Goal: Transaction & Acquisition: Purchase product/service

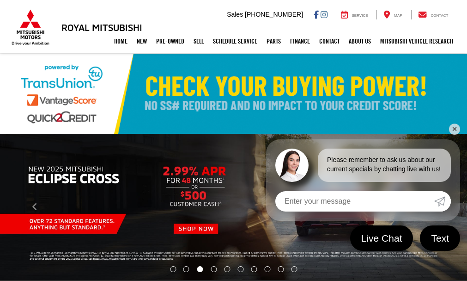
click at [457, 125] on link "✕" at bounding box center [454, 128] width 11 height 11
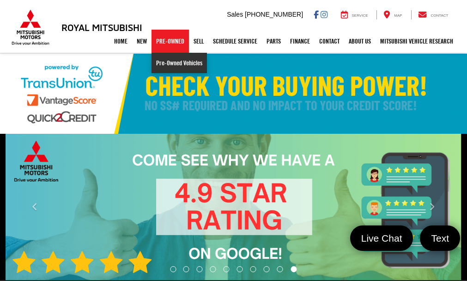
click at [171, 64] on link "Pre-Owned Vehicles" at bounding box center [179, 63] width 55 height 20
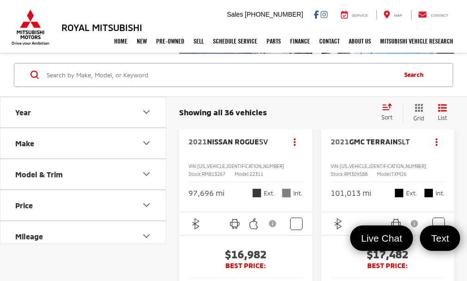
scroll to position [2182, 0]
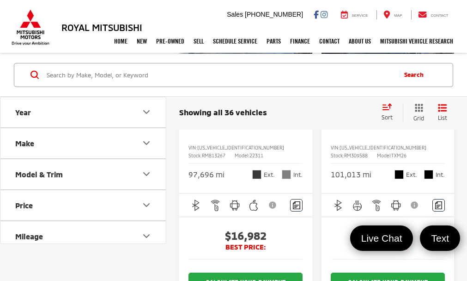
click at [147, 202] on icon "Price" at bounding box center [146, 205] width 11 height 11
click at [120, 232] on input "41,000" at bounding box center [121, 229] width 60 height 18
type input "4"
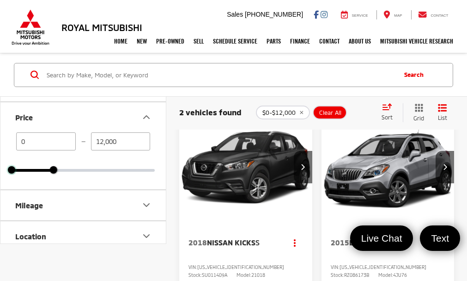
scroll to position [57, 0]
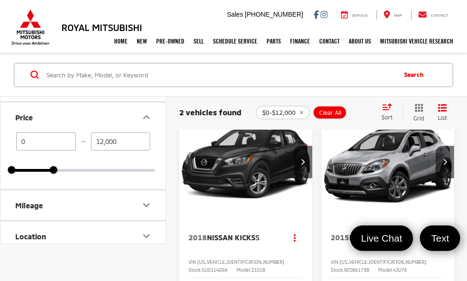
click at [104, 141] on input "12,000" at bounding box center [121, 141] width 60 height 18
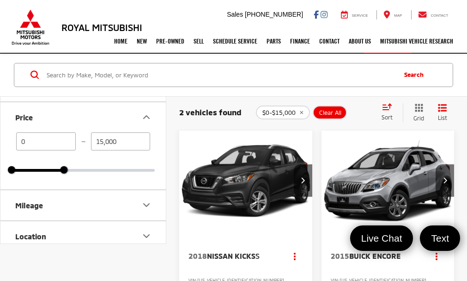
click at [104, 141] on input "15,000" at bounding box center [121, 141] width 60 height 18
type input "17,000"
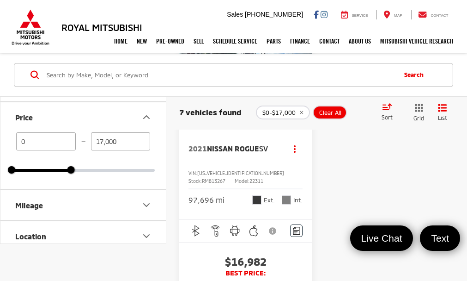
scroll to position [1351, 0]
click at [309, 90] on button "Next image" at bounding box center [303, 74] width 18 height 32
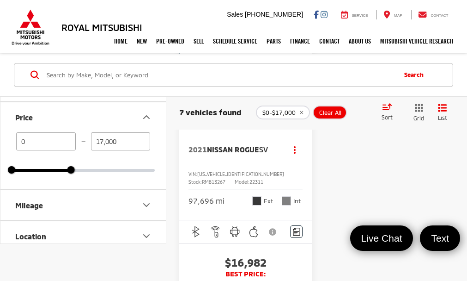
scroll to position [0, 135]
click at [309, 90] on button "Next image" at bounding box center [303, 74] width 18 height 32
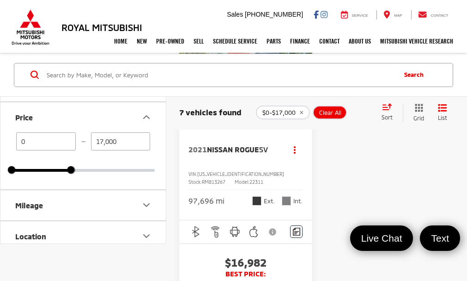
click at [309, 90] on button "Next image" at bounding box center [303, 74] width 18 height 32
click at [248, 86] on button "View More" at bounding box center [246, 74] width 98 height 23
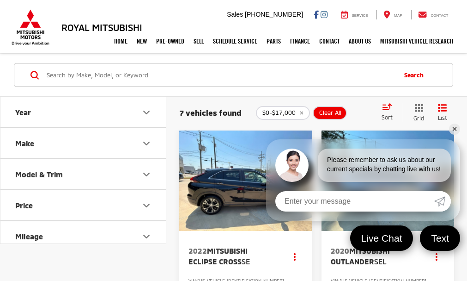
click at [456, 130] on link "✕" at bounding box center [454, 128] width 11 height 11
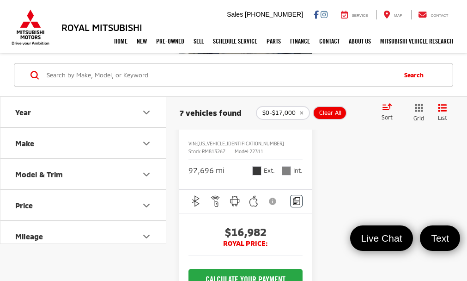
scroll to position [1325, 0]
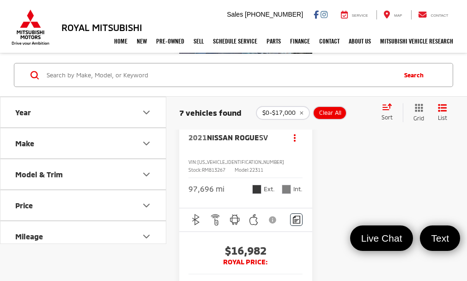
click at [257, 113] on img "2021 Nissan Rogue SV 0" at bounding box center [246, 62] width 135 height 101
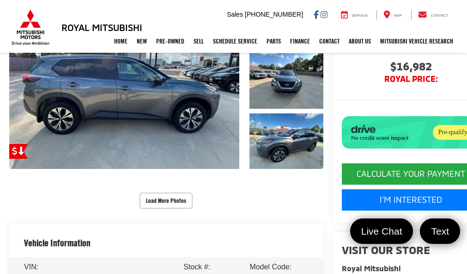
scroll to position [111, 0]
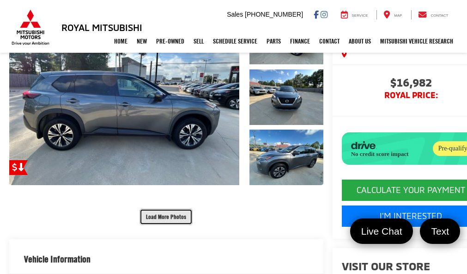
click at [166, 212] on button "Load More Photos" at bounding box center [166, 216] width 53 height 16
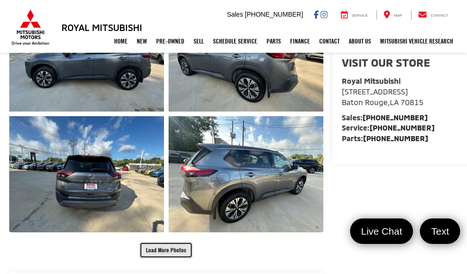
scroll to position [333, 0]
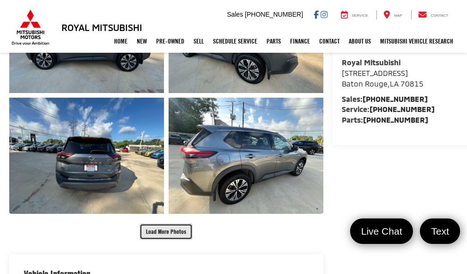
click at [170, 230] on button "Load More Photos" at bounding box center [166, 231] width 53 height 16
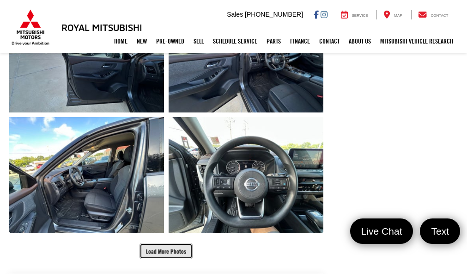
scroll to position [573, 0]
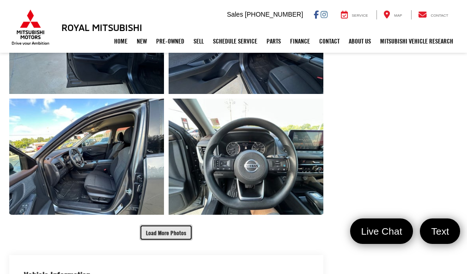
click at [170, 230] on button "Load More Photos" at bounding box center [166, 232] width 53 height 16
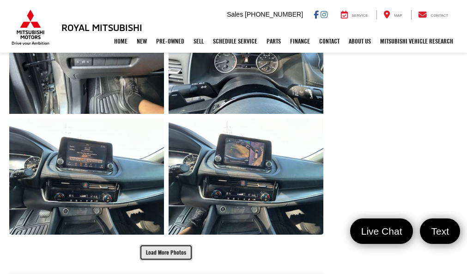
scroll to position [813, 0]
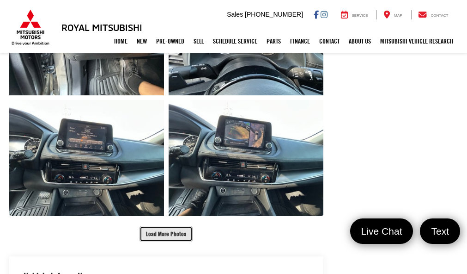
click at [170, 230] on button "Load More Photos" at bounding box center [166, 234] width 53 height 16
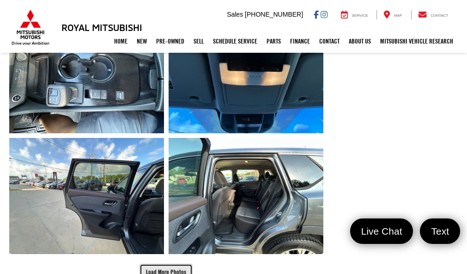
scroll to position [1072, 0]
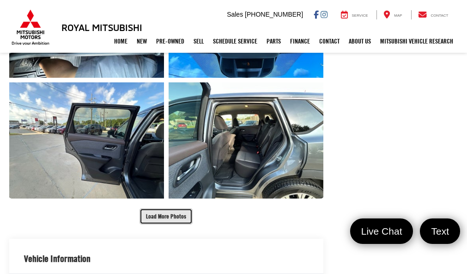
click at [177, 219] on button "Load More Photos" at bounding box center [166, 216] width 53 height 16
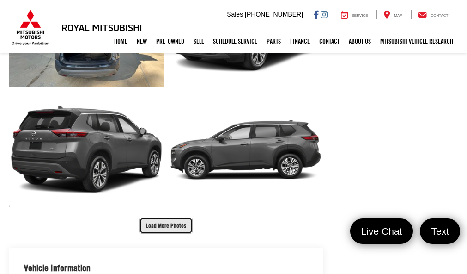
scroll to position [1313, 0]
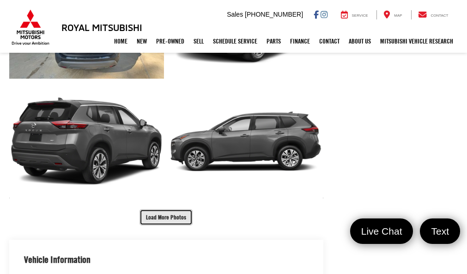
click at [177, 219] on button "Load More Photos" at bounding box center [166, 217] width 53 height 16
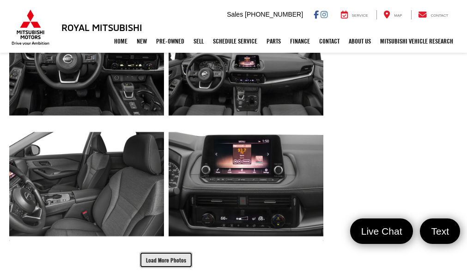
scroll to position [1535, 0]
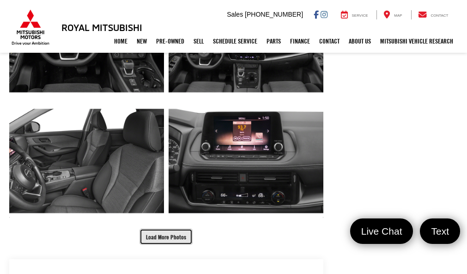
click at [175, 238] on button "Load More Photos" at bounding box center [166, 236] width 53 height 16
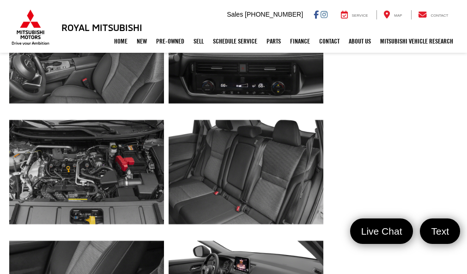
scroll to position [1645, 0]
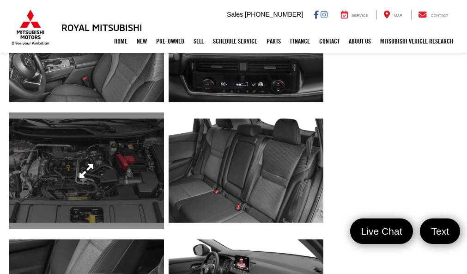
click at [117, 180] on link "Expand Photo 28" at bounding box center [86, 170] width 155 height 116
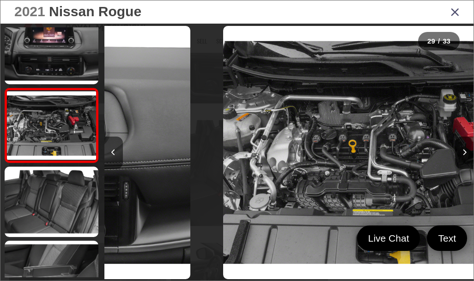
scroll to position [0, 10343]
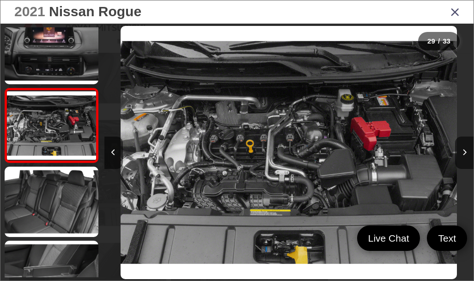
click at [219, 141] on img "2021 Nissan Rogue SV 28" at bounding box center [289, 152] width 336 height 252
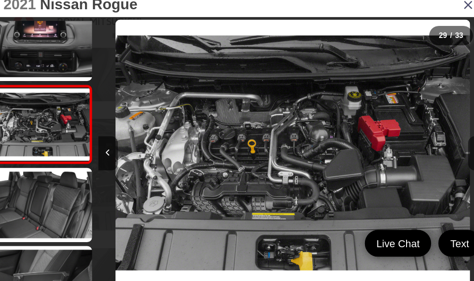
click at [216, 144] on img "2021 Nissan Rogue SV 28" at bounding box center [289, 152] width 336 height 252
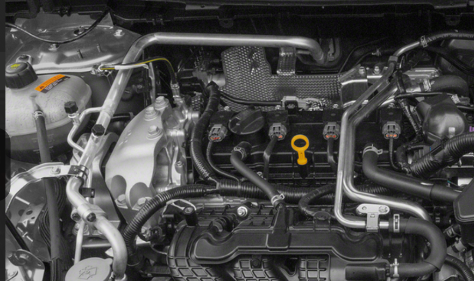
click at [197, 143] on img "2021 Nissan Rogue SV 28" at bounding box center [289, 152] width 336 height 252
click at [79, 143] on link at bounding box center [52, 125] width 94 height 75
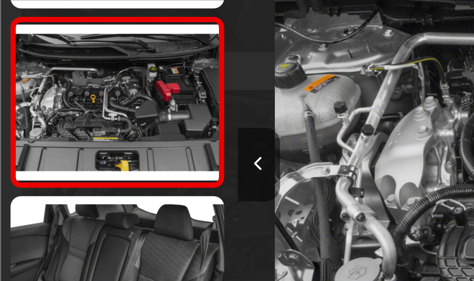
click at [113, 152] on icon "Previous image" at bounding box center [113, 152] width 4 height 6
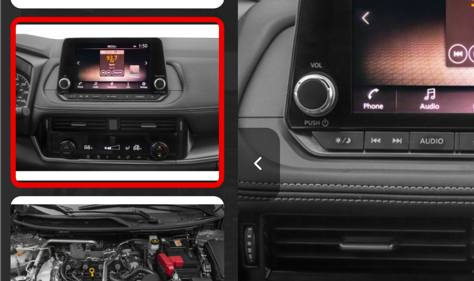
scroll to position [0, 9973]
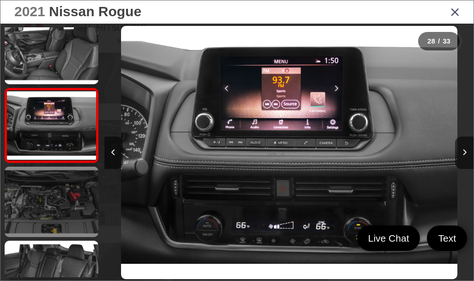
click at [55, 232] on link at bounding box center [52, 201] width 94 height 70
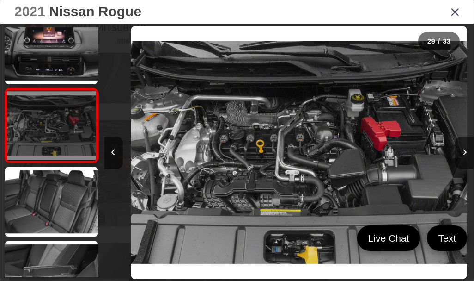
scroll to position [0, 10343]
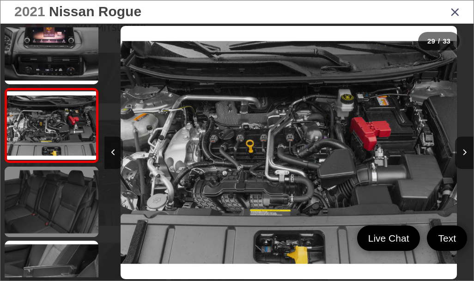
click at [32, 202] on link at bounding box center [52, 201] width 94 height 70
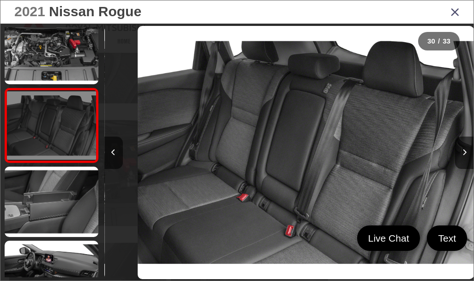
scroll to position [0, 10712]
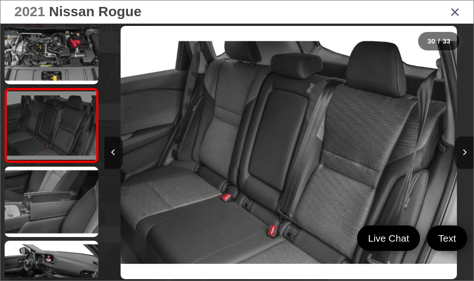
click at [32, 202] on link at bounding box center [52, 201] width 94 height 70
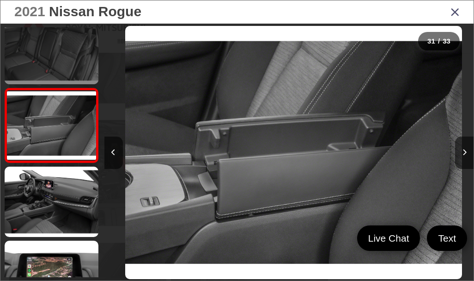
scroll to position [0, 11082]
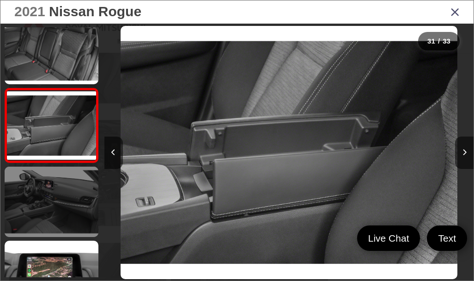
click at [76, 214] on link at bounding box center [52, 201] width 94 height 70
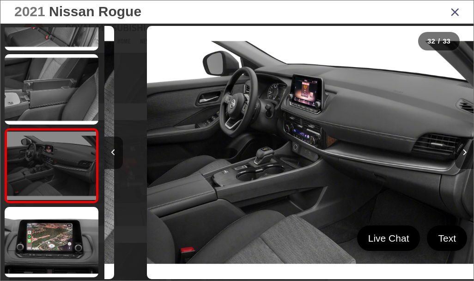
scroll to position [0, 11451]
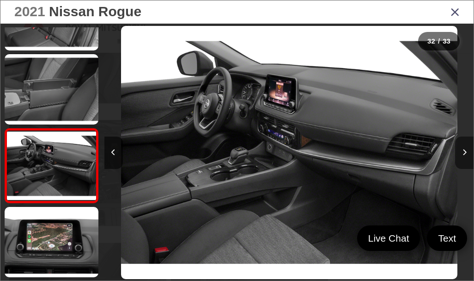
click at [465, 154] on icon "Next image" at bounding box center [465, 152] width 4 height 6
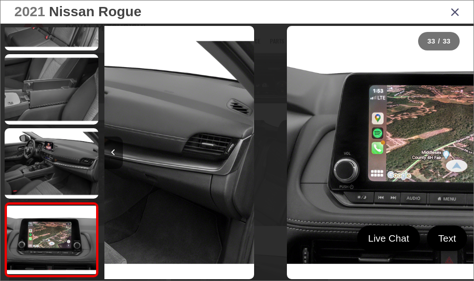
scroll to position [0, 11821]
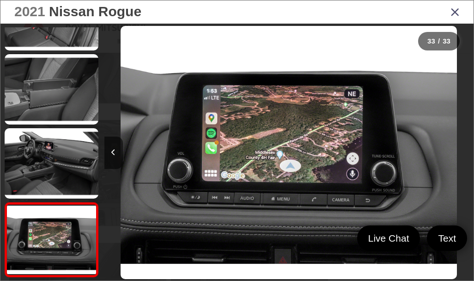
click at [451, 9] on icon "Close gallery" at bounding box center [455, 12] width 9 height 12
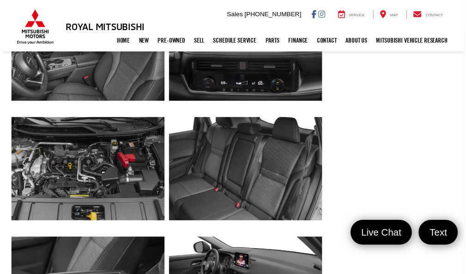
scroll to position [1645, 0]
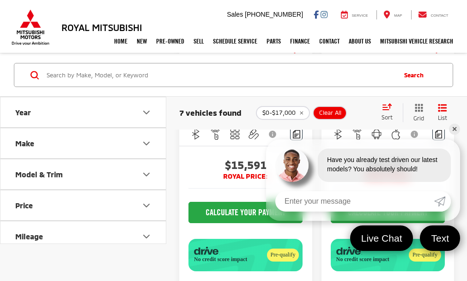
scroll to position [1077, 0]
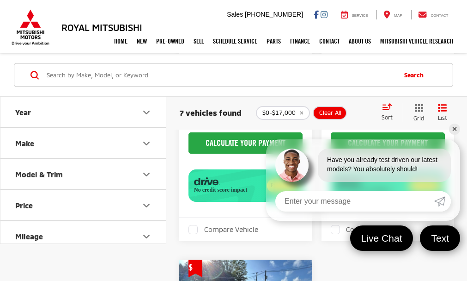
click at [453, 132] on link "✕" at bounding box center [454, 128] width 11 height 11
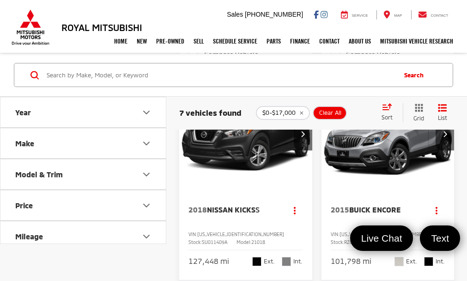
scroll to position [430, 0]
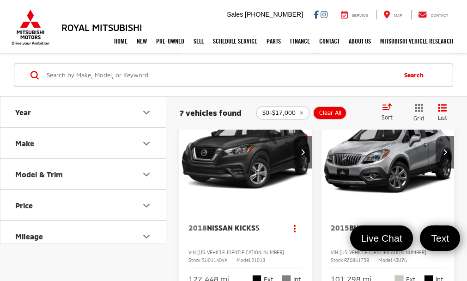
click at [245, 190] on img "2018 Nissan Kicks S 0" at bounding box center [246, 152] width 135 height 101
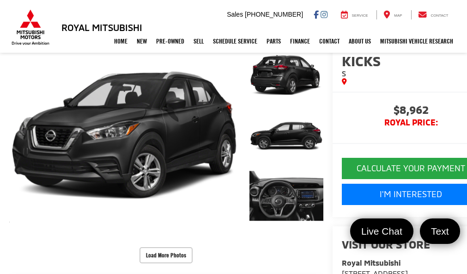
scroll to position [74, 0]
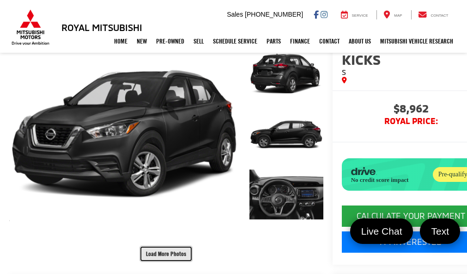
click at [188, 254] on button "Load More Photos" at bounding box center [166, 253] width 53 height 16
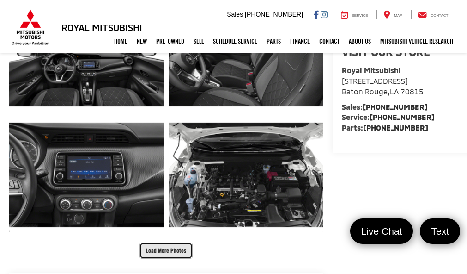
scroll to position [314, 0]
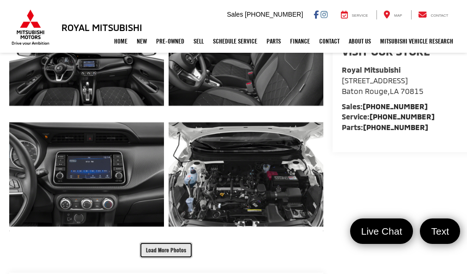
click at [188, 254] on button "Load More Photos" at bounding box center [166, 250] width 53 height 16
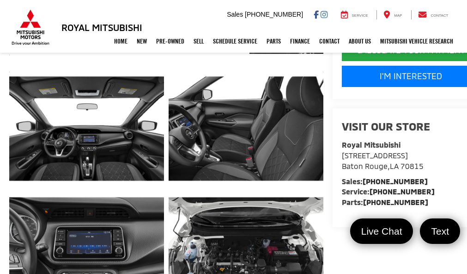
scroll to position [240, 0]
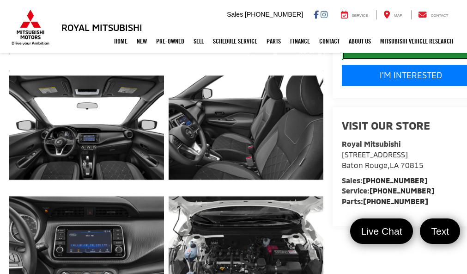
click at [440, 60] on button "CALCULATE YOUR PAYMENT" at bounding box center [411, 49] width 139 height 21
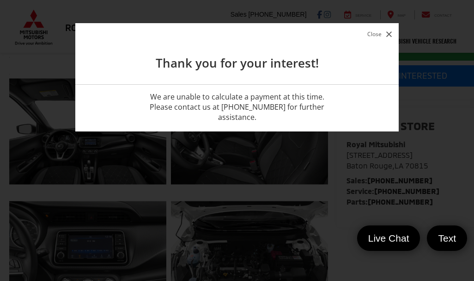
click at [372, 37] on button "Close" at bounding box center [379, 34] width 29 height 12
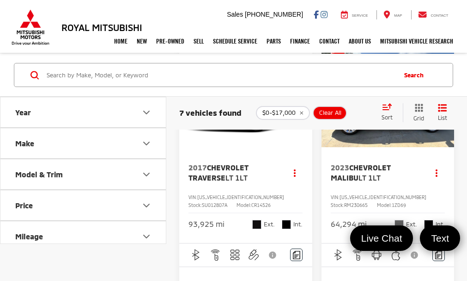
scroll to position [869, 0]
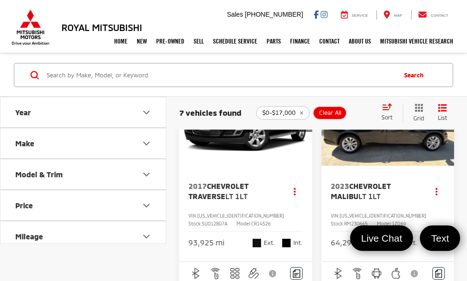
click at [304, 132] on button "Next image" at bounding box center [303, 115] width 18 height 32
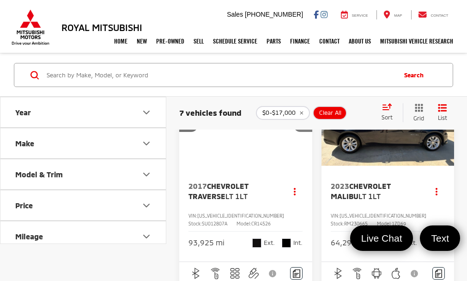
scroll to position [0, 269]
click at [304, 132] on button "Next image" at bounding box center [303, 115] width 18 height 32
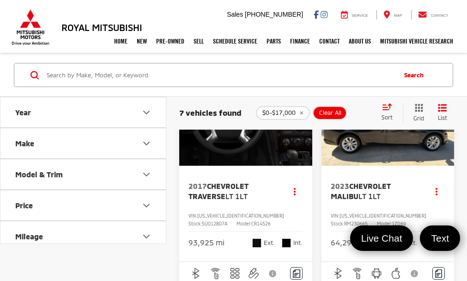
click at [304, 132] on button "Next image" at bounding box center [303, 115] width 18 height 32
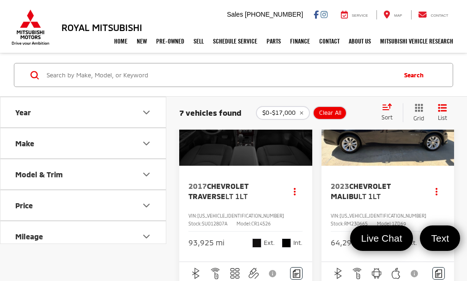
click at [304, 132] on button "Next image" at bounding box center [303, 115] width 18 height 32
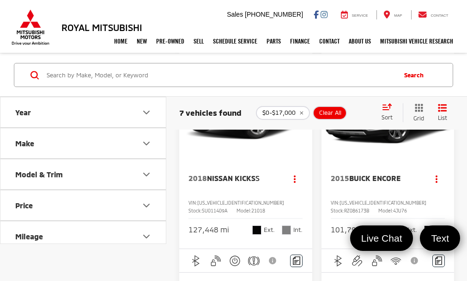
scroll to position [462, 0]
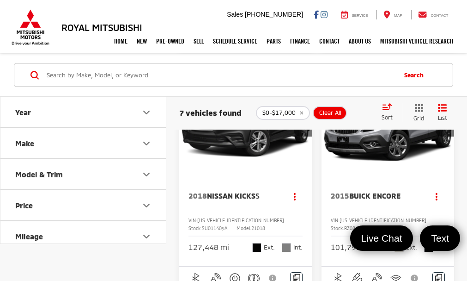
click at [398, 160] on img "2015 Buick Encore Base 0" at bounding box center [388, 120] width 135 height 101
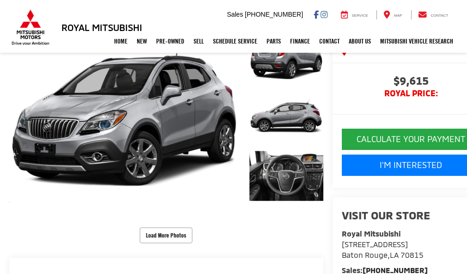
scroll to position [111, 0]
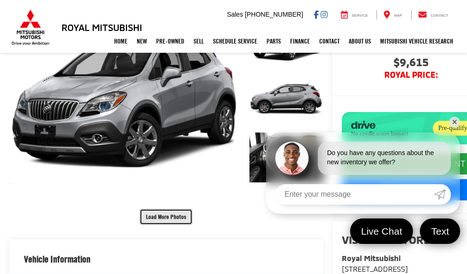
click at [173, 213] on button "Load More Photos" at bounding box center [166, 216] width 53 height 16
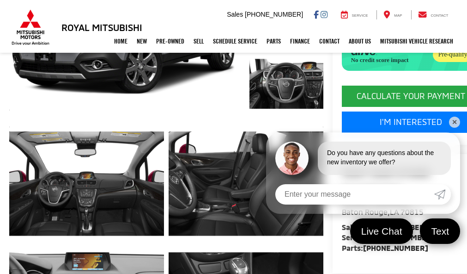
scroll to position [185, 0]
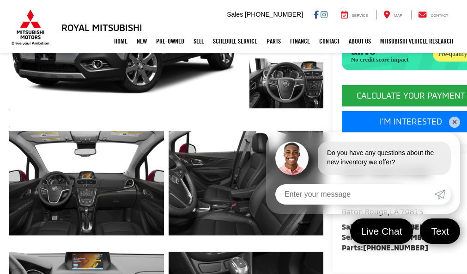
click at [455, 122] on link "✕" at bounding box center [454, 121] width 11 height 11
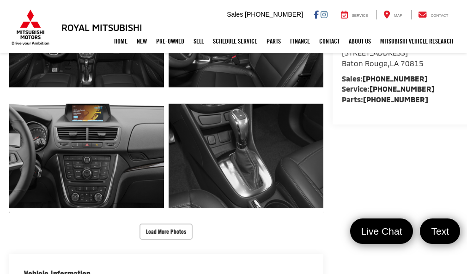
scroll to position [351, 0]
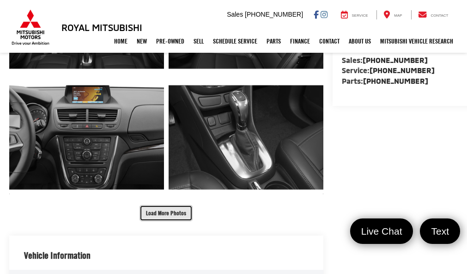
click at [166, 211] on button "Load More Photos" at bounding box center [166, 213] width 53 height 16
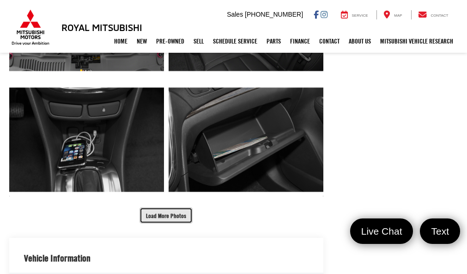
scroll to position [592, 0]
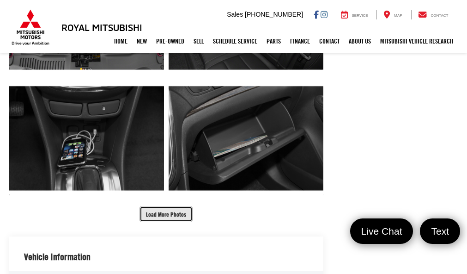
click at [166, 211] on button "Load More Photos" at bounding box center [166, 214] width 53 height 16
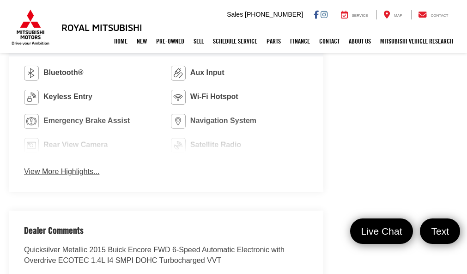
scroll to position [1294, 0]
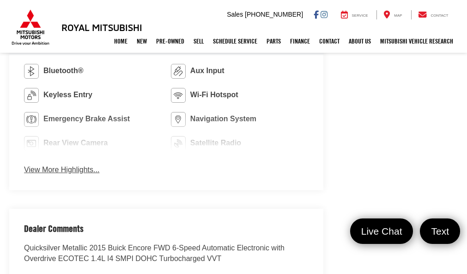
click at [91, 165] on button "View More Highlights..." at bounding box center [61, 170] width 75 height 11
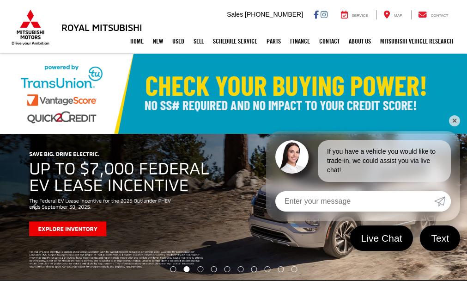
click at [452, 120] on link "✕" at bounding box center [454, 120] width 11 height 11
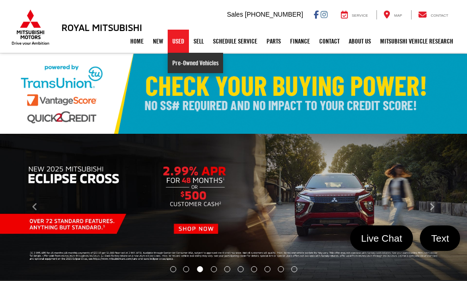
click at [179, 59] on link "Pre-Owned Vehicles" at bounding box center [195, 63] width 55 height 20
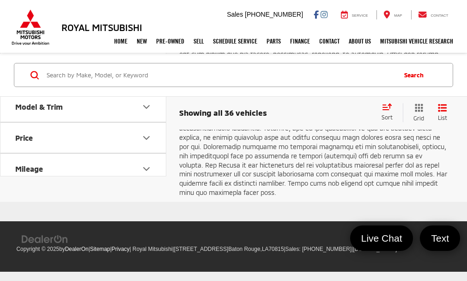
scroll to position [5251, 0]
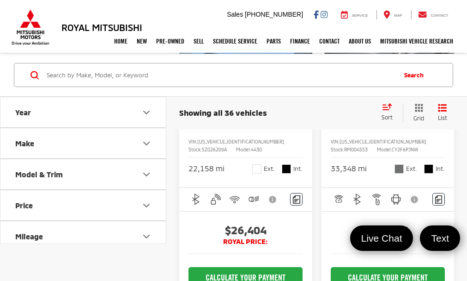
scroll to position [869, 0]
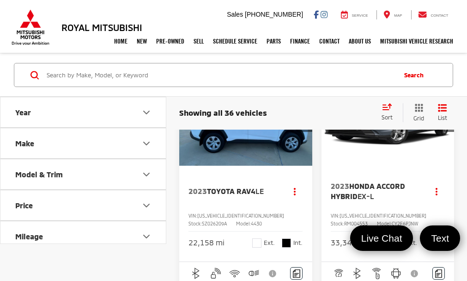
click at [304, 118] on icon "Next image" at bounding box center [303, 115] width 4 height 6
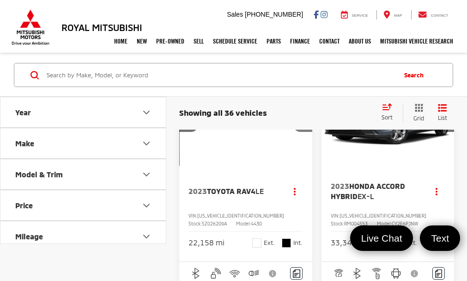
scroll to position [0, 135]
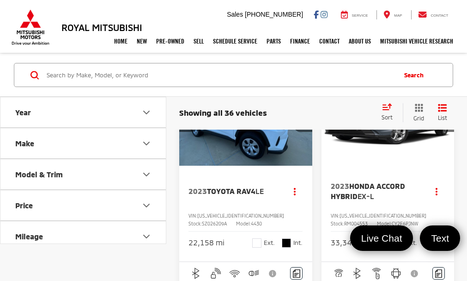
click at [304, 118] on icon "Next image" at bounding box center [303, 115] width 4 height 6
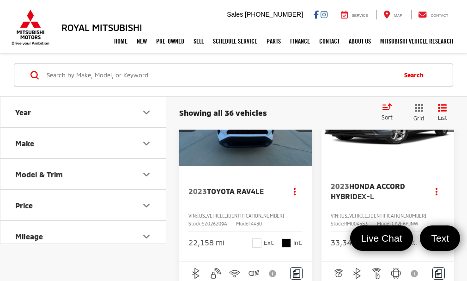
click at [304, 118] on icon "Next image" at bounding box center [303, 115] width 4 height 6
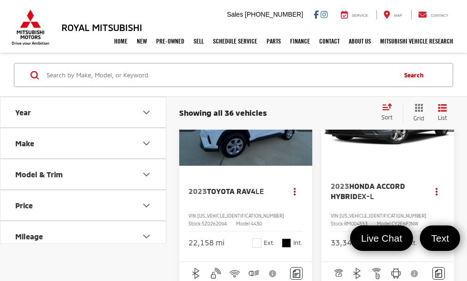
click at [304, 118] on icon "Next image" at bounding box center [303, 115] width 4 height 6
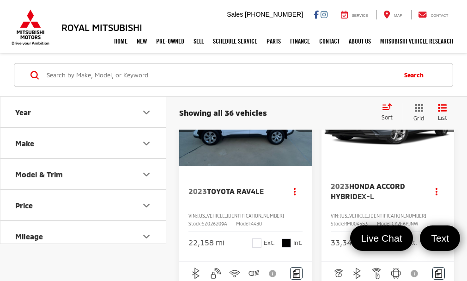
click at [304, 118] on icon "Next image" at bounding box center [303, 115] width 4 height 6
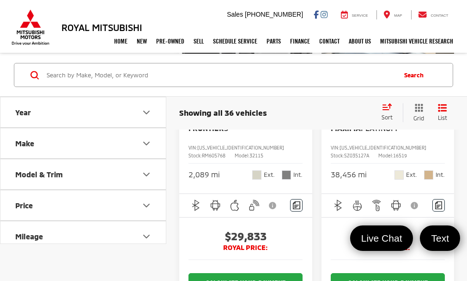
scroll to position [1331, 0]
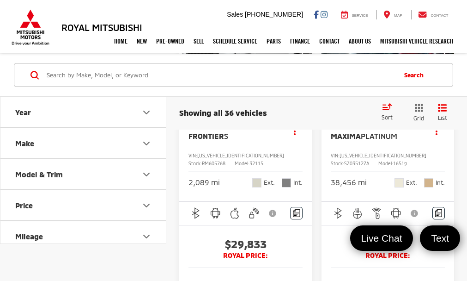
click at [377, 106] on img "2019 Nissan Maxima Platinum 0" at bounding box center [388, 56] width 135 height 101
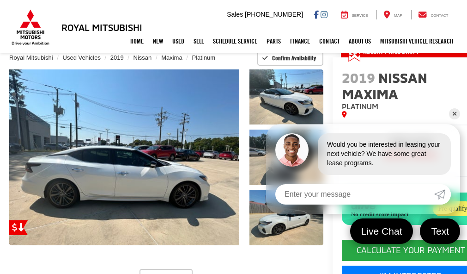
scroll to position [55, 0]
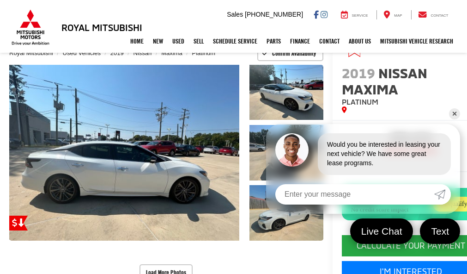
click at [455, 115] on link "✕" at bounding box center [454, 113] width 11 height 11
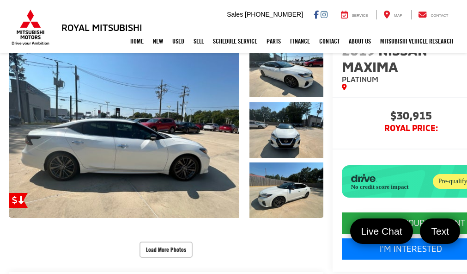
scroll to position [92, 0]
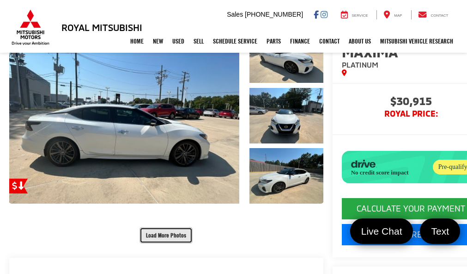
click at [169, 234] on button "Load More Photos" at bounding box center [166, 235] width 53 height 16
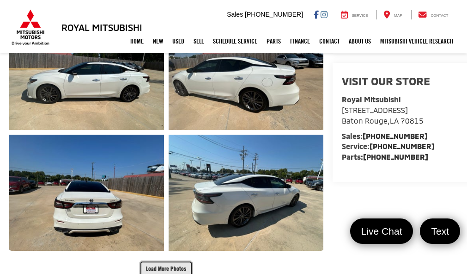
scroll to position [314, 0]
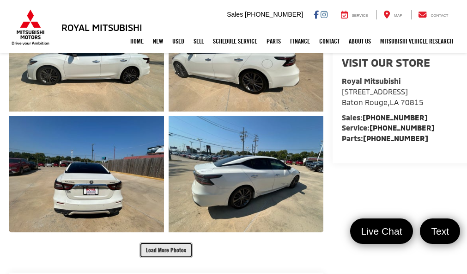
click at [169, 249] on button "Load More Photos" at bounding box center [166, 250] width 53 height 16
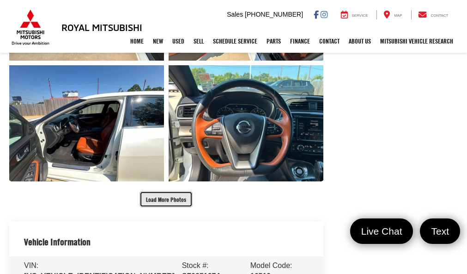
scroll to position [629, 0]
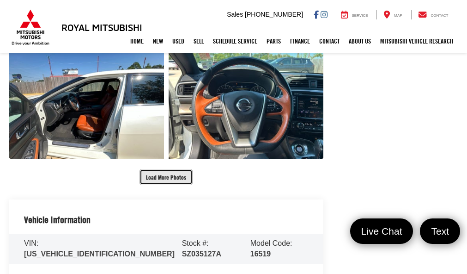
click at [177, 177] on button "Load More Photos" at bounding box center [166, 177] width 53 height 16
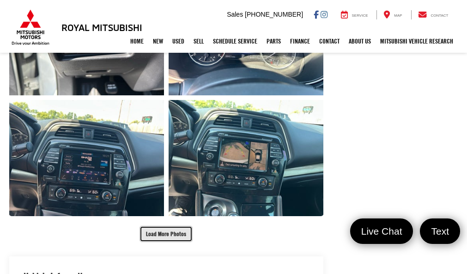
scroll to position [832, 0]
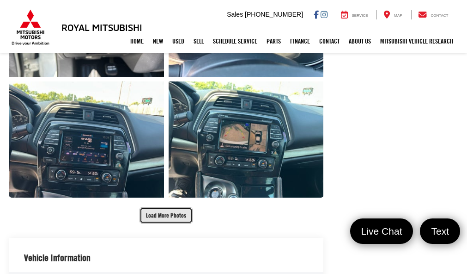
click at [155, 210] on button "Load More Photos" at bounding box center [166, 215] width 53 height 16
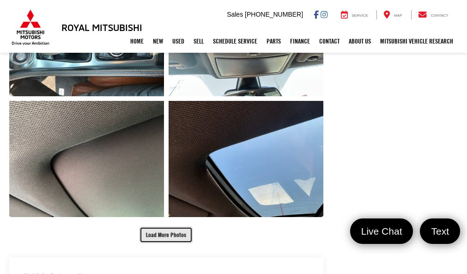
scroll to position [1072, 0]
